Goal: Contribute content: Add original content to the website for others to see

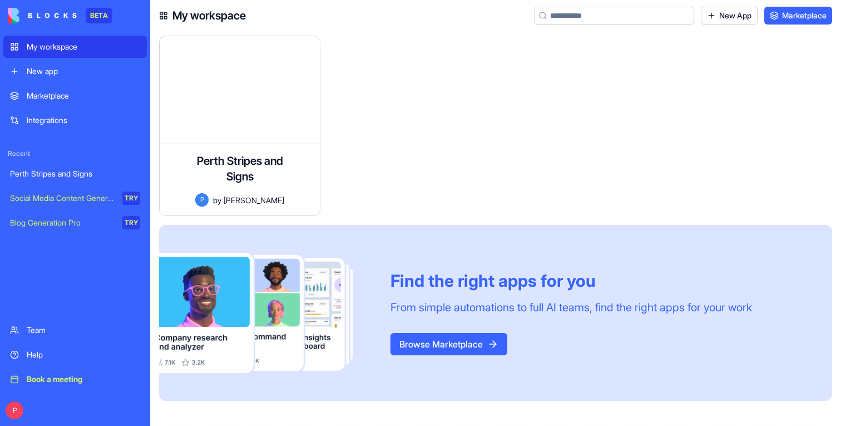
click at [55, 172] on div "Perth Stripes and Signs" at bounding box center [75, 173] width 130 height 11
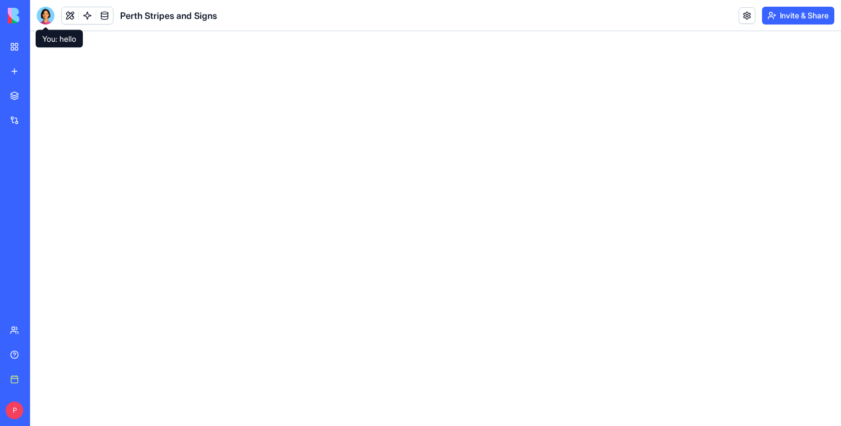
drag, startPoint x: 51, startPoint y: 18, endPoint x: 171, endPoint y: 284, distance: 292.0
click at [51, 18] on div at bounding box center [46, 16] width 18 height 18
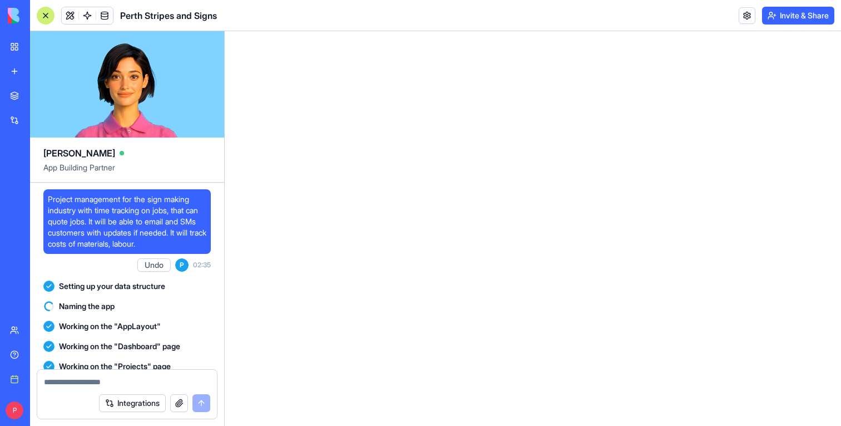
scroll to position [62361, 0]
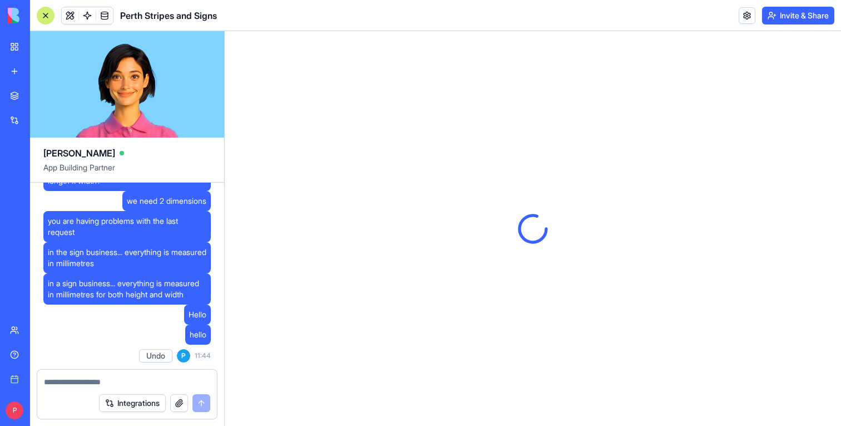
click at [88, 375] on div at bounding box center [127, 378] width 180 height 18
click at [88, 382] on textarea at bounding box center [127, 381] width 166 height 11
type textarea "**********"
